Goal: Book appointment/travel/reservation

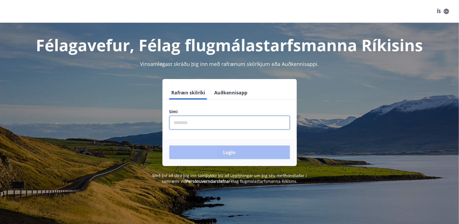
click at [236, 121] on input "phone" at bounding box center [229, 123] width 121 height 14
click at [238, 121] on input "phone" at bounding box center [229, 123] width 121 height 14
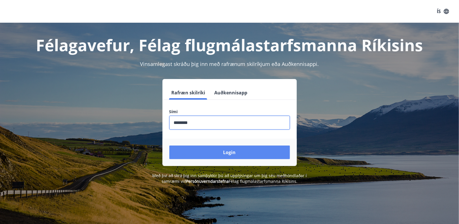
type input "********"
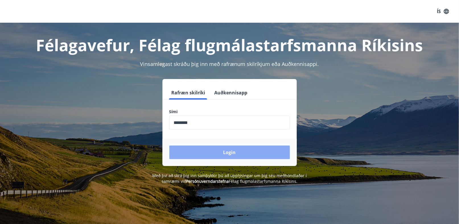
click at [225, 152] on button "Login" at bounding box center [229, 153] width 121 height 14
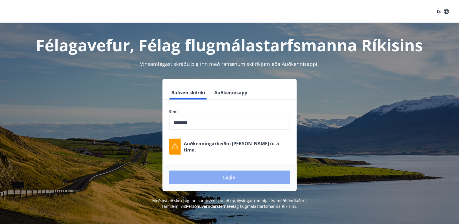
click at [234, 178] on button "Login" at bounding box center [229, 178] width 121 height 14
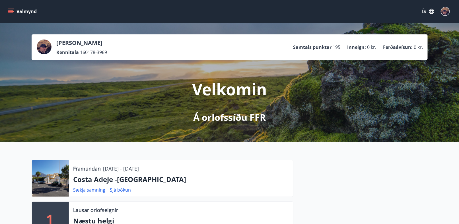
click at [11, 11] on icon "menu" at bounding box center [11, 12] width 6 height 6
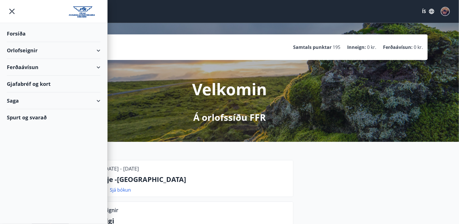
click at [24, 51] on div "Orlofseignir" at bounding box center [54, 50] width 94 height 17
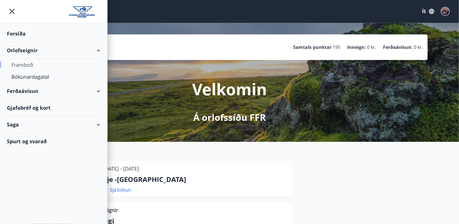
click at [26, 62] on div "Framboð" at bounding box center [53, 65] width 85 height 12
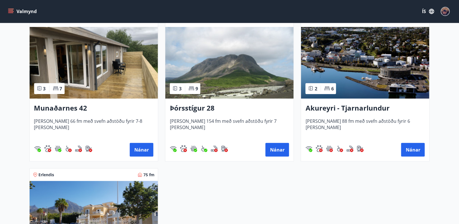
scroll to position [171, 0]
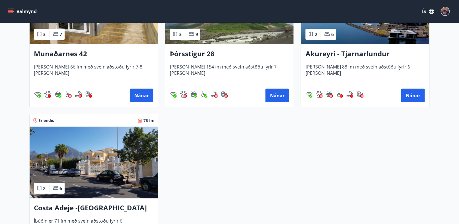
click at [102, 210] on h3 "Costa Adeje -[GEOGRAPHIC_DATA]" at bounding box center [93, 208] width 119 height 10
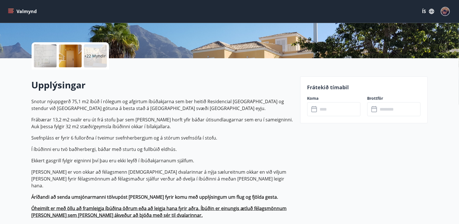
scroll to position [114, 0]
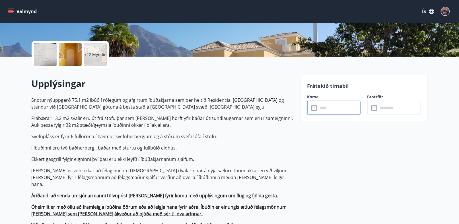
click at [344, 110] on input "text" at bounding box center [339, 108] width 42 height 14
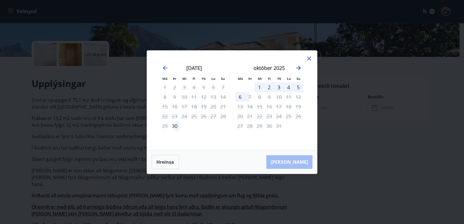
click at [297, 68] on icon "Move forward to switch to the next month." at bounding box center [298, 68] width 5 height 5
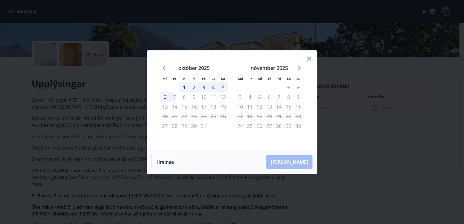
click at [297, 68] on icon "Move forward to switch to the next month." at bounding box center [298, 68] width 5 height 5
click at [297, 67] on icon "Move forward to switch to the next month." at bounding box center [298, 68] width 7 height 7
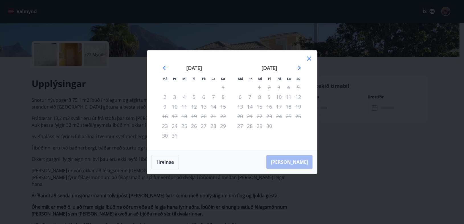
click at [297, 67] on icon "Move forward to switch to the next month." at bounding box center [298, 68] width 7 height 7
click at [307, 54] on div "Má Þr Mi Fi Fö La Su Má Þr Mi Fi Fö La Su [DATE] 1 2 3 4 5 6 7 8 9 10 11 12 13 …" at bounding box center [232, 101] width 170 height 100
click at [308, 59] on icon at bounding box center [308, 58] width 7 height 7
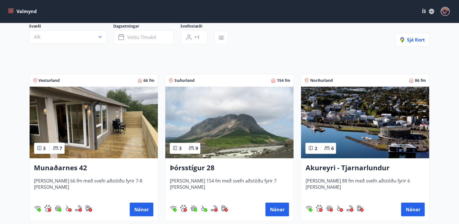
scroll to position [57, 0]
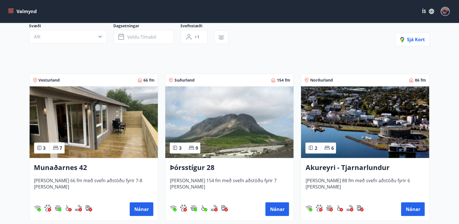
click at [237, 178] on span "[PERSON_NAME] 154 fm með svefn aðstöðu fyrir 7 [PERSON_NAME]" at bounding box center [229, 187] width 119 height 19
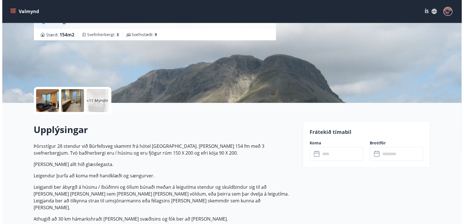
scroll to position [85, 0]
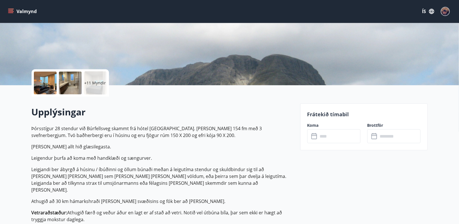
click at [327, 135] on input "text" at bounding box center [339, 136] width 42 height 14
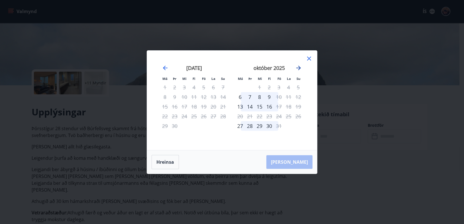
click at [297, 67] on icon "Move forward to switch to the next month." at bounding box center [298, 68] width 7 height 7
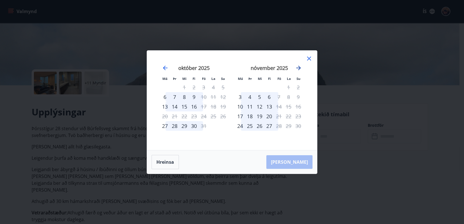
click at [297, 67] on icon "Move forward to switch to the next month." at bounding box center [298, 68] width 7 height 7
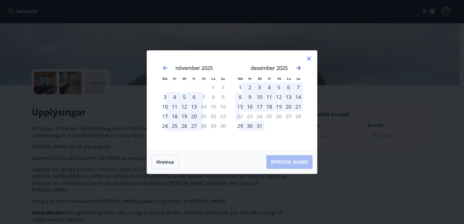
click at [297, 67] on icon "Move forward to switch to the next month." at bounding box center [298, 68] width 7 height 7
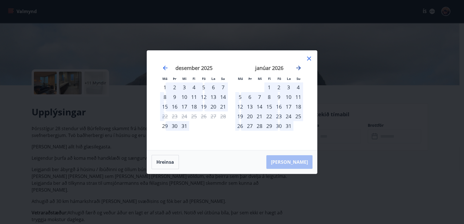
click at [297, 67] on icon "Move forward to switch to the next month." at bounding box center [298, 68] width 7 height 7
